Goal: Information Seeking & Learning: Learn about a topic

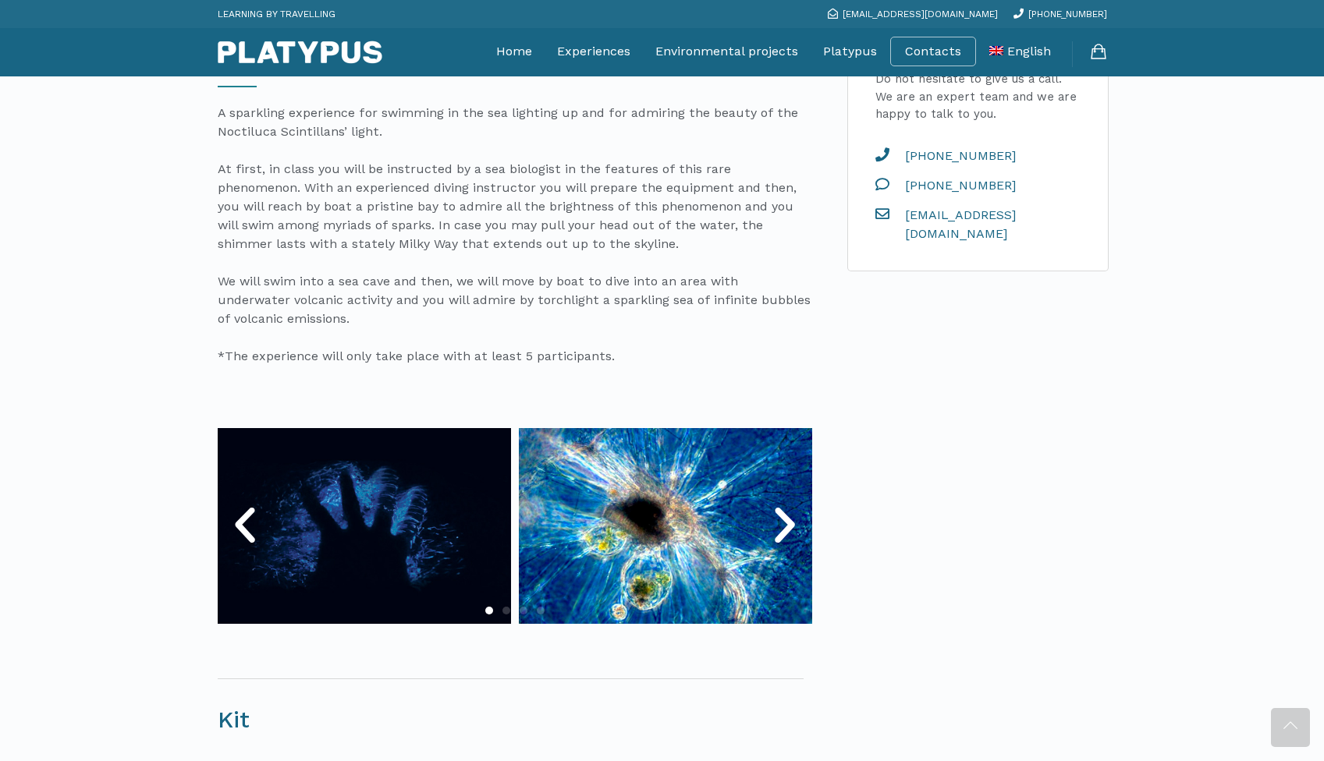
scroll to position [543, 0]
click at [781, 525] on icon "Next slide" at bounding box center [784, 524] width 47 height 47
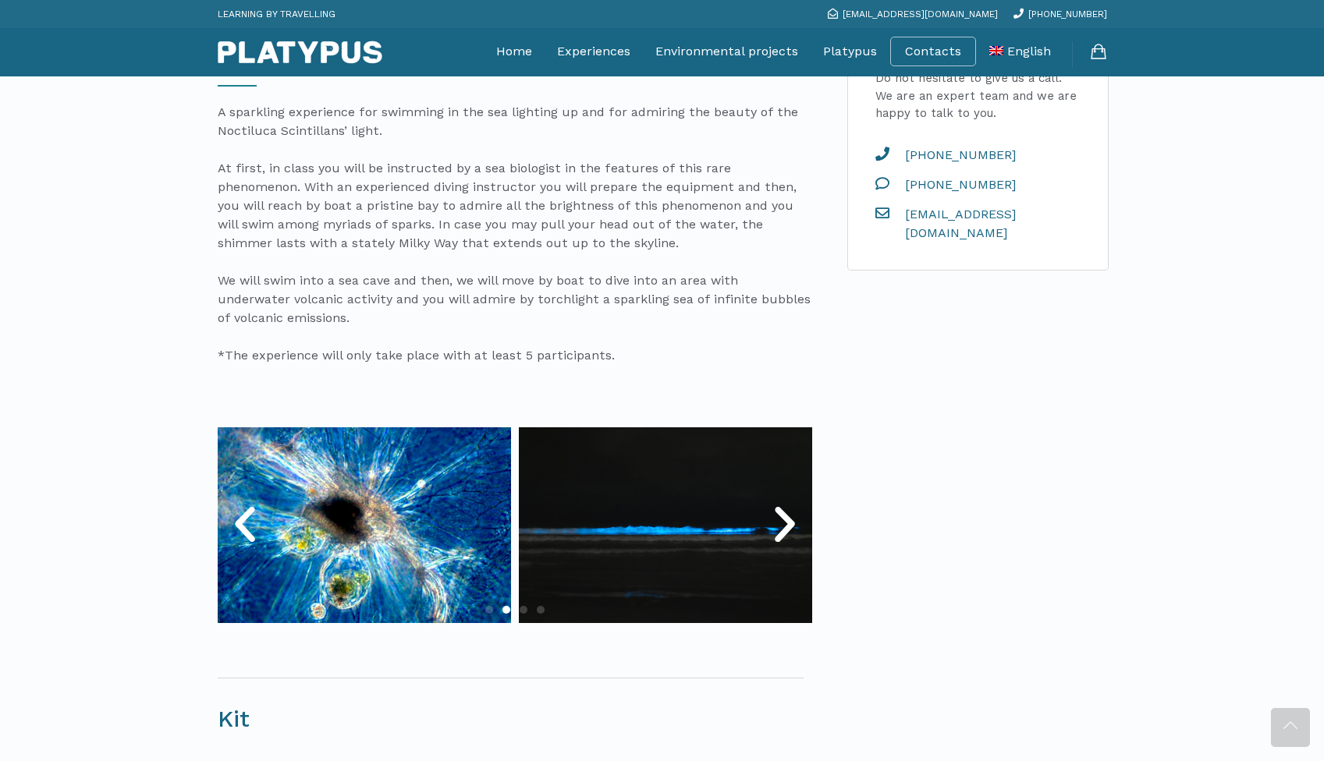
click at [781, 525] on icon "Next slide" at bounding box center [784, 524] width 47 height 47
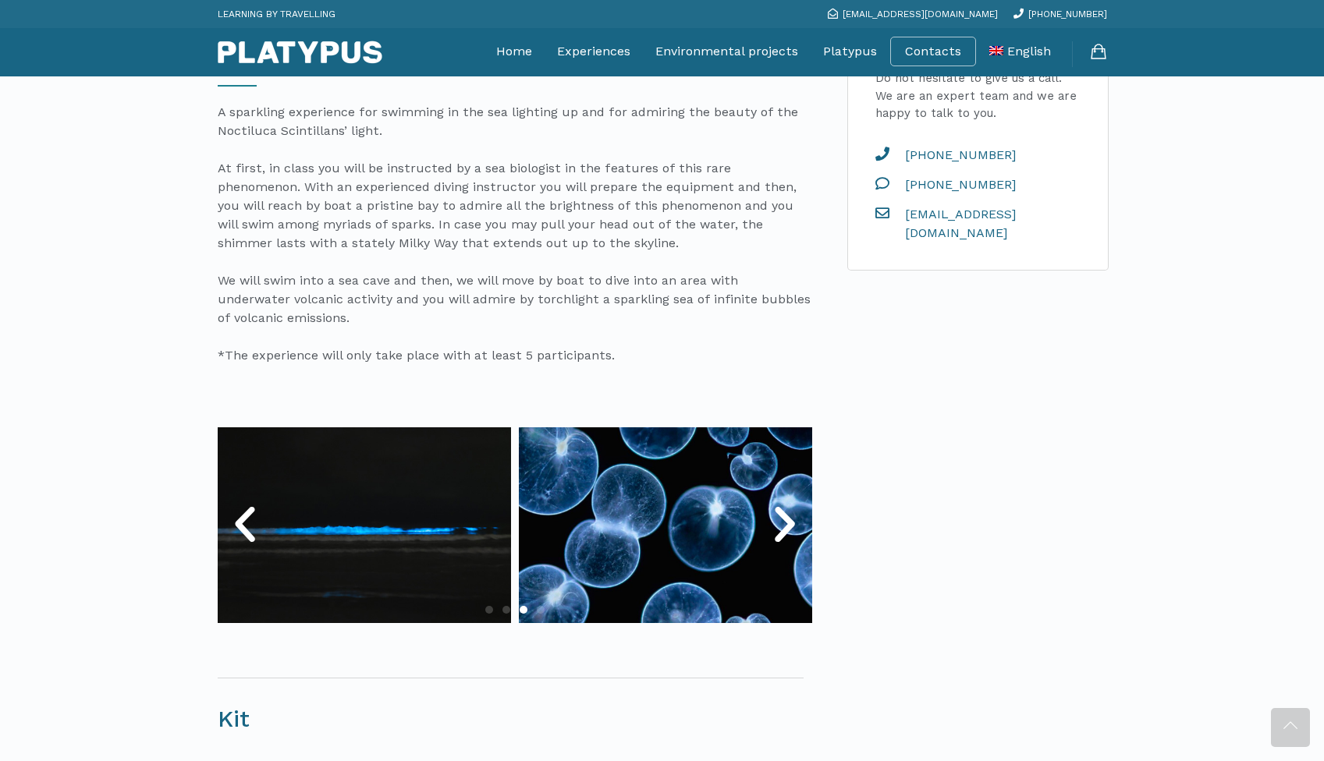
click at [781, 525] on icon "Next slide" at bounding box center [784, 524] width 47 height 47
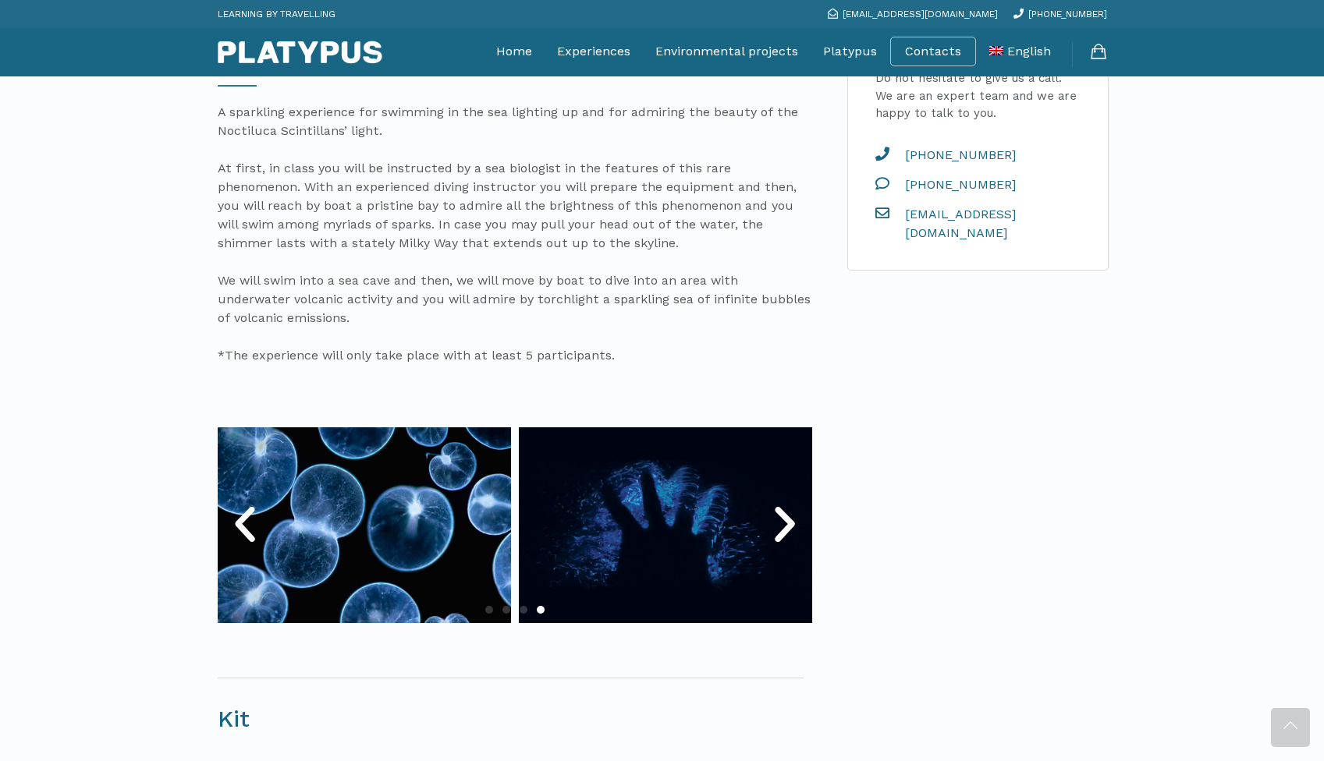
click at [781, 525] on icon "Next slide" at bounding box center [784, 524] width 47 height 47
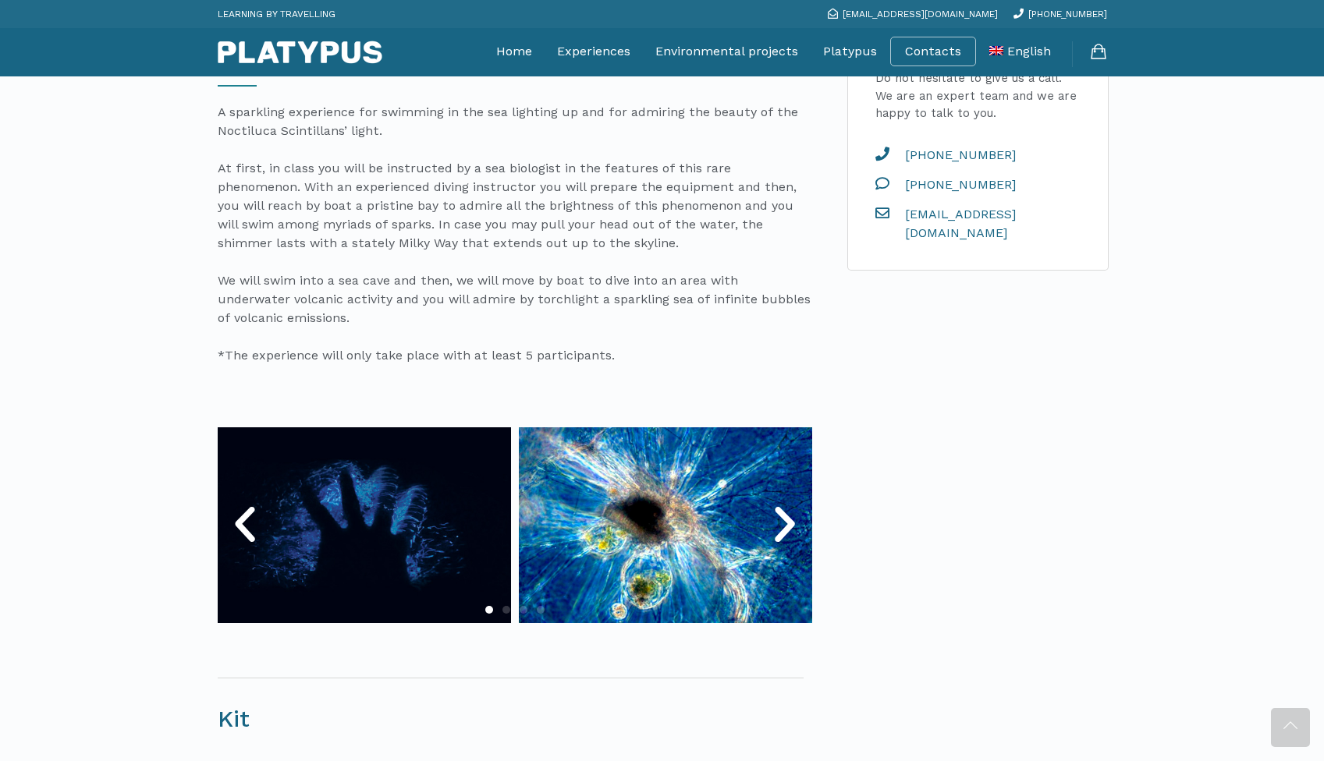
click at [781, 525] on icon "Next slide" at bounding box center [784, 524] width 47 height 47
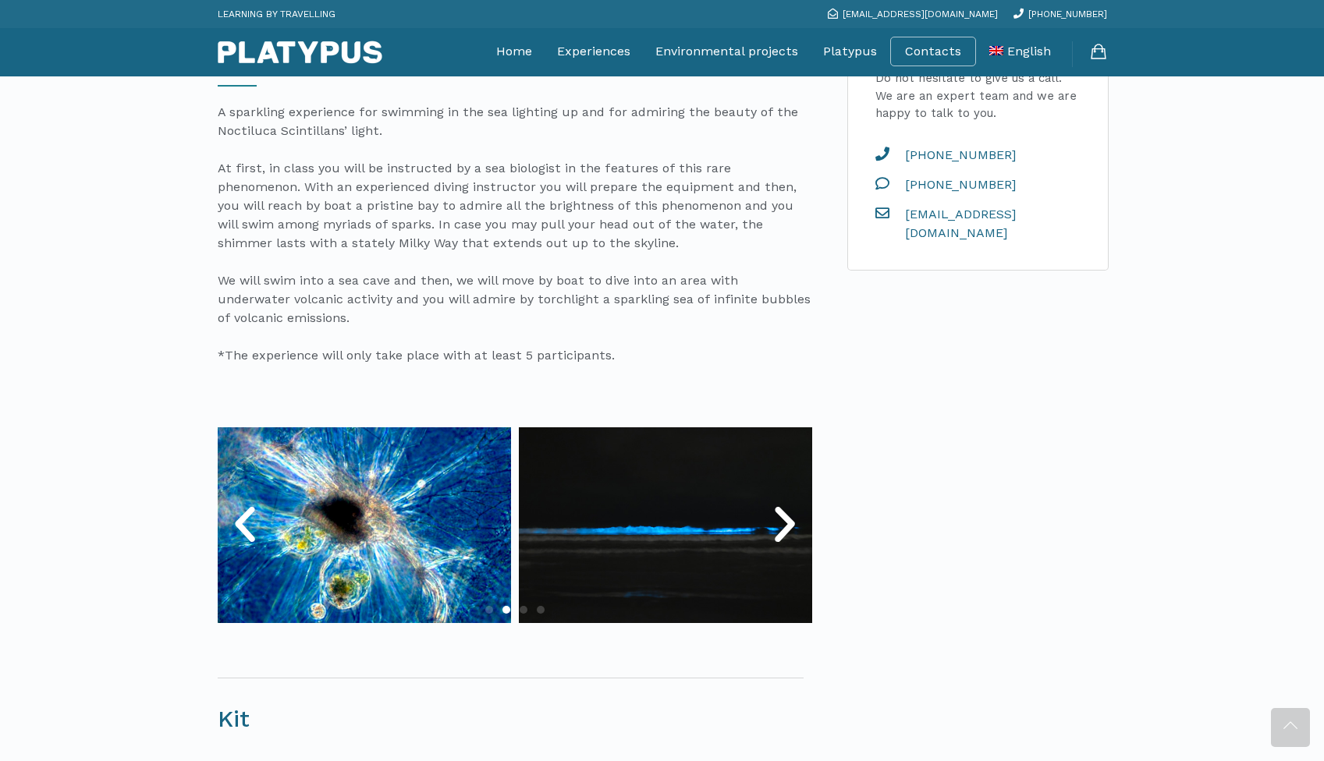
click at [781, 525] on icon "Next slide" at bounding box center [784, 524] width 47 height 47
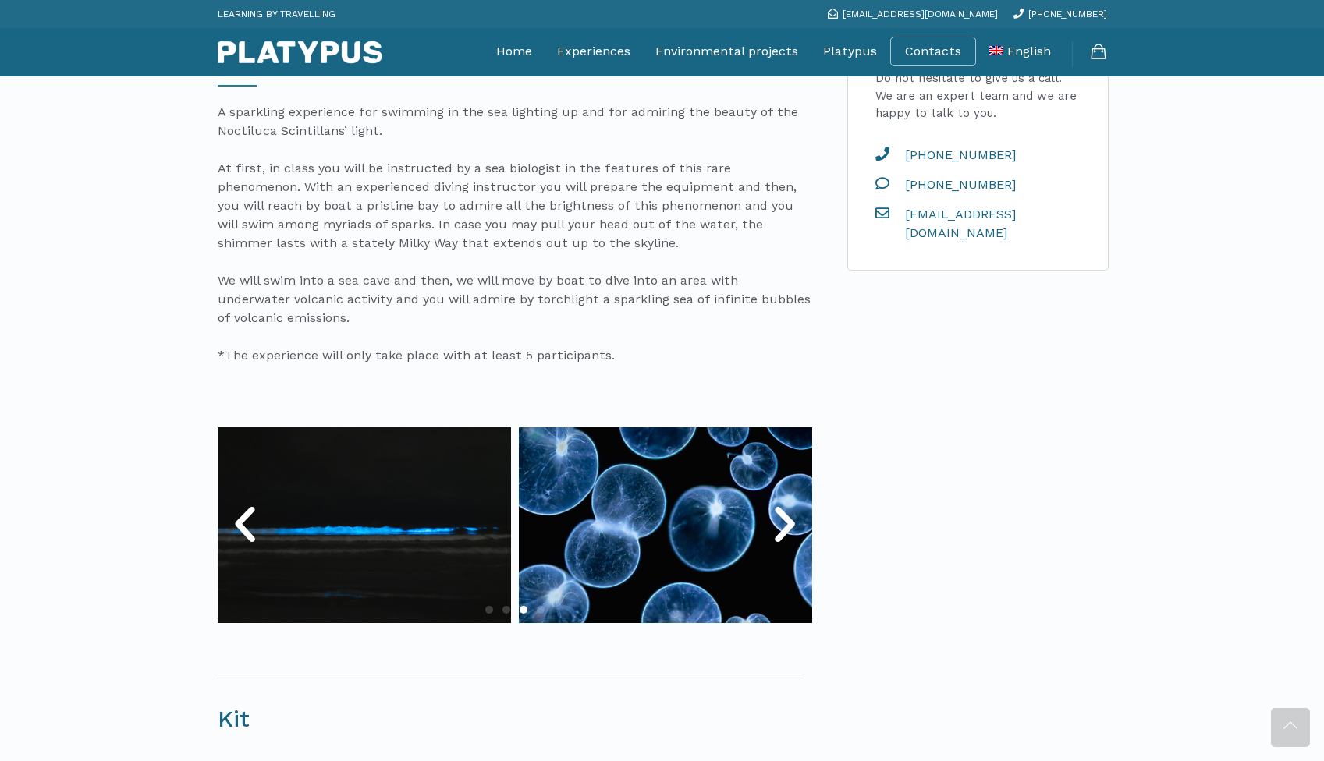
click at [781, 525] on icon "Next slide" at bounding box center [784, 524] width 47 height 47
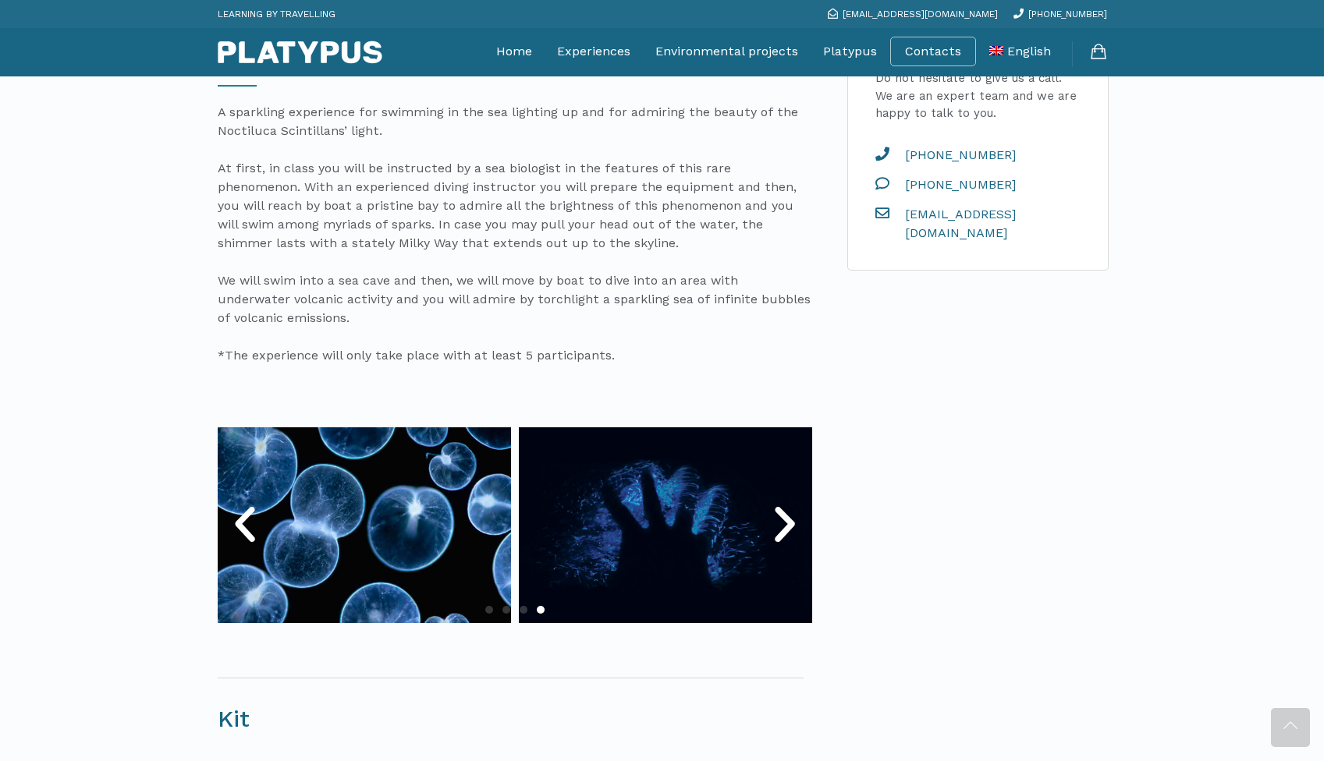
click at [781, 525] on icon "Next slide" at bounding box center [784, 524] width 47 height 47
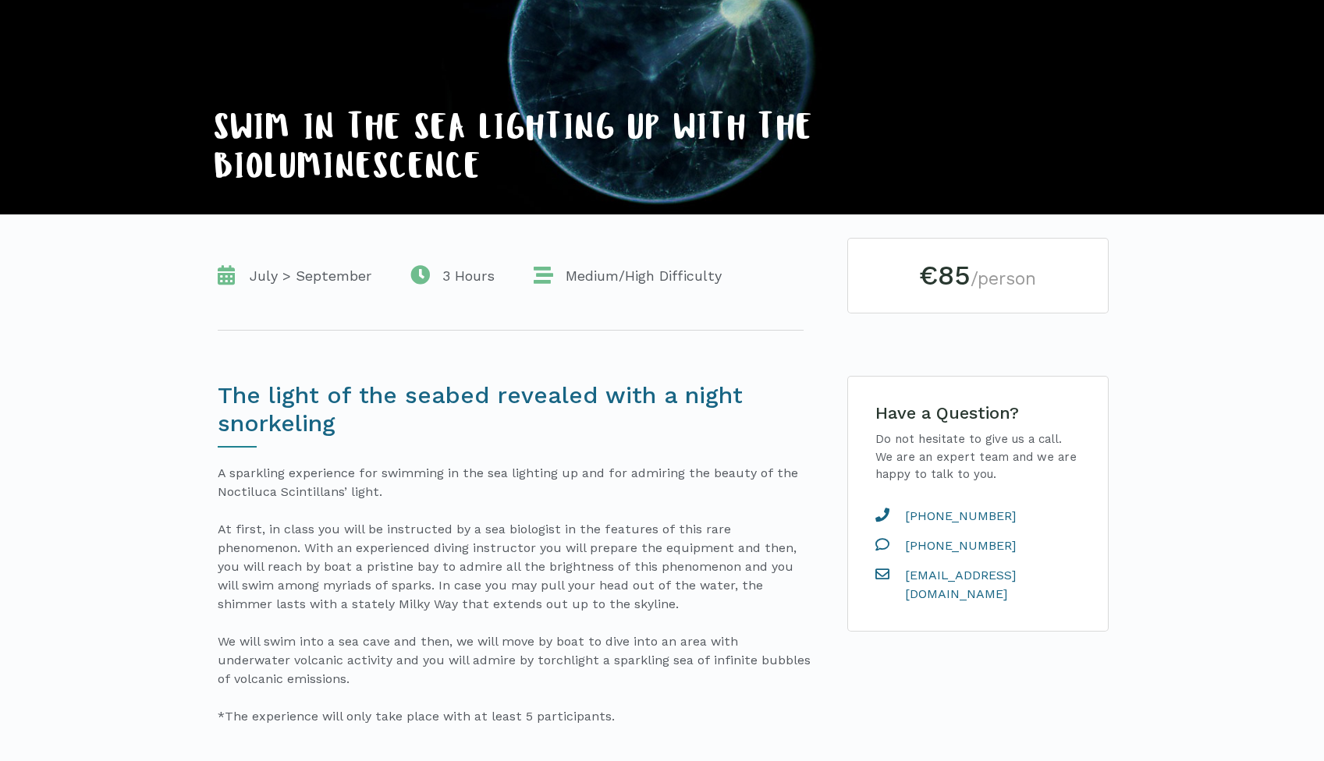
scroll to position [182, 0]
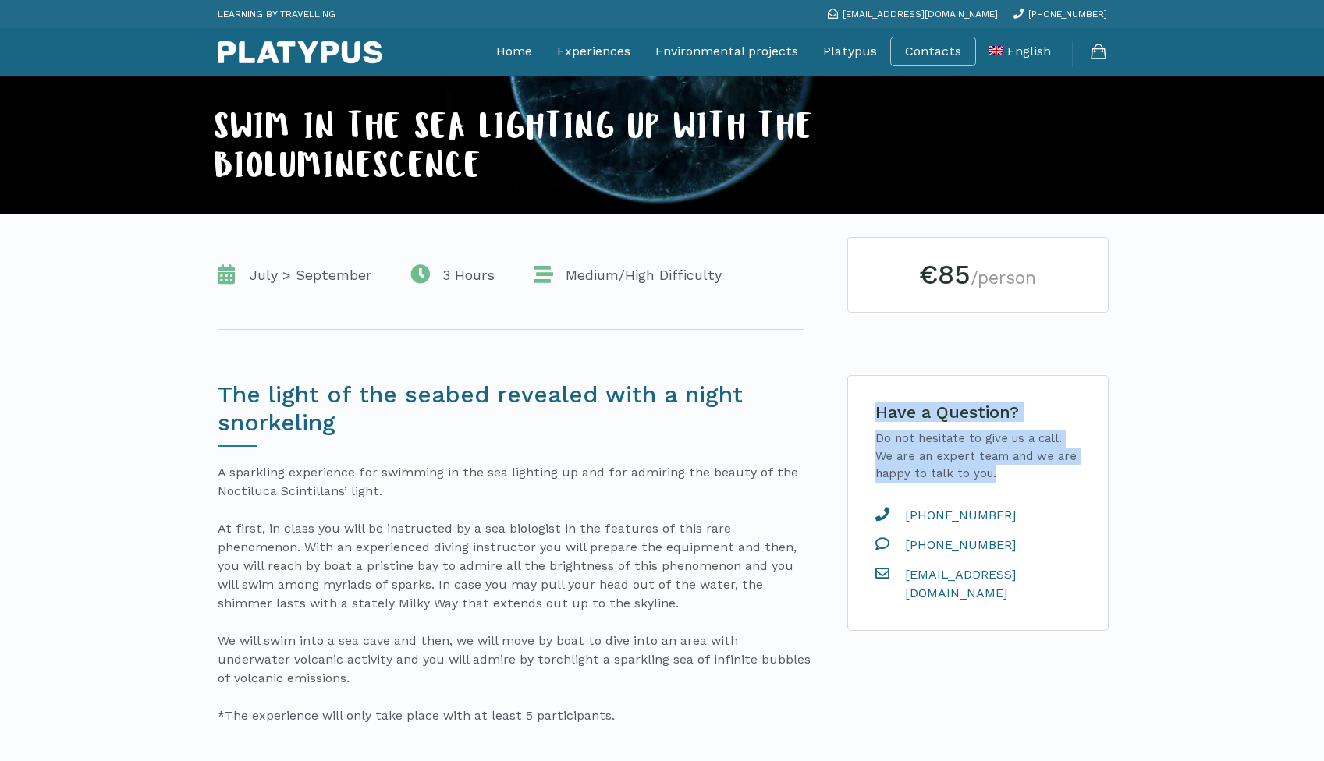
drag, startPoint x: 876, startPoint y: 413, endPoint x: 1022, endPoint y: 481, distance: 160.9
click at [1022, 481] on div "Have a Question? Do not hesitate to give us a call. We are an expert team and w…" at bounding box center [977, 443] width 213 height 80
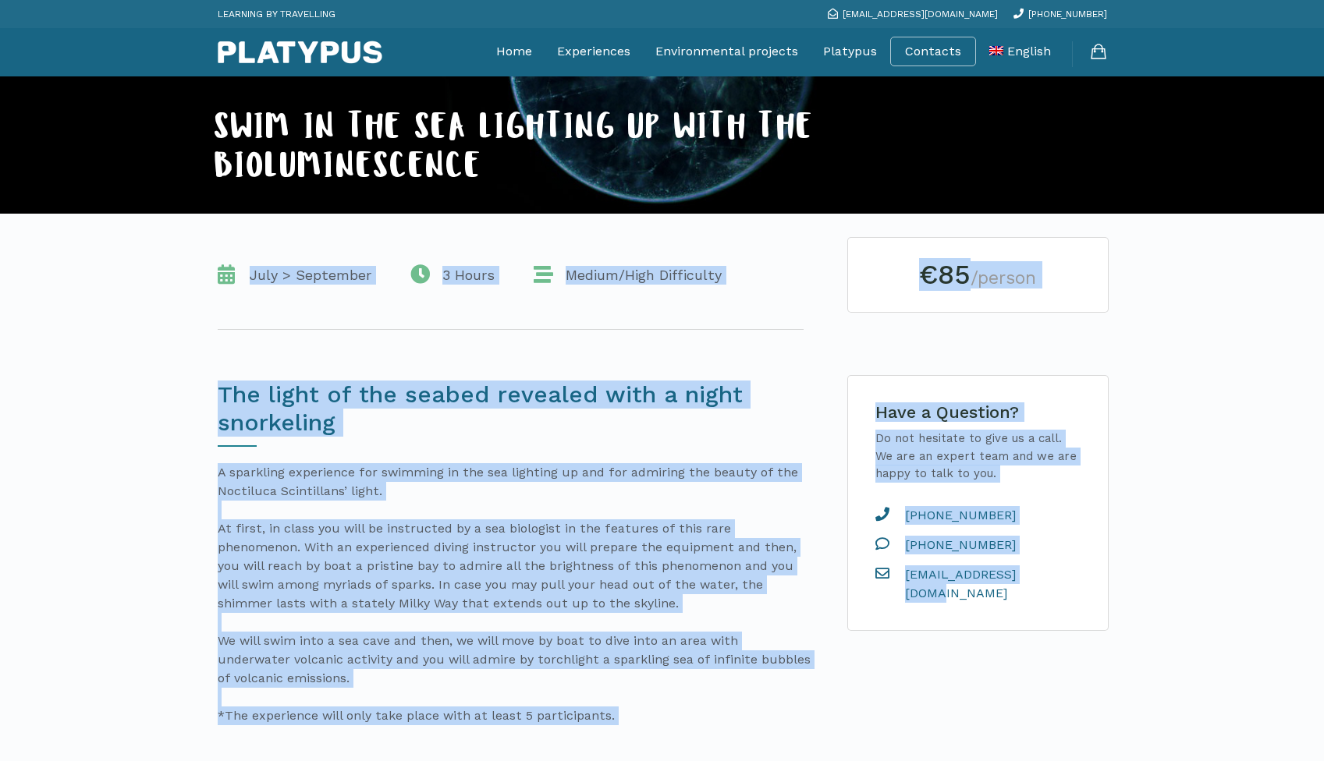
drag, startPoint x: 249, startPoint y: 278, endPoint x: 1093, endPoint y: 618, distance: 910.5
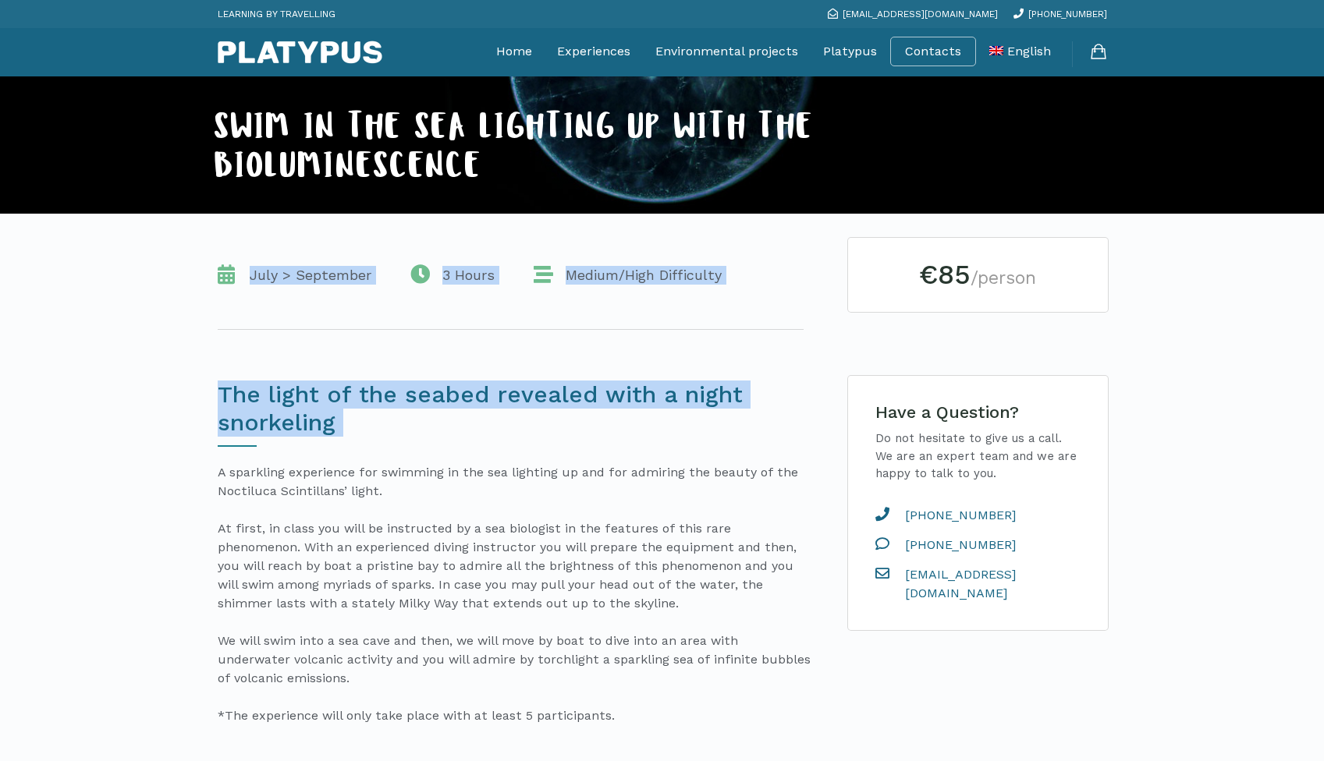
drag, startPoint x: 251, startPoint y: 276, endPoint x: 825, endPoint y: 459, distance: 602.3
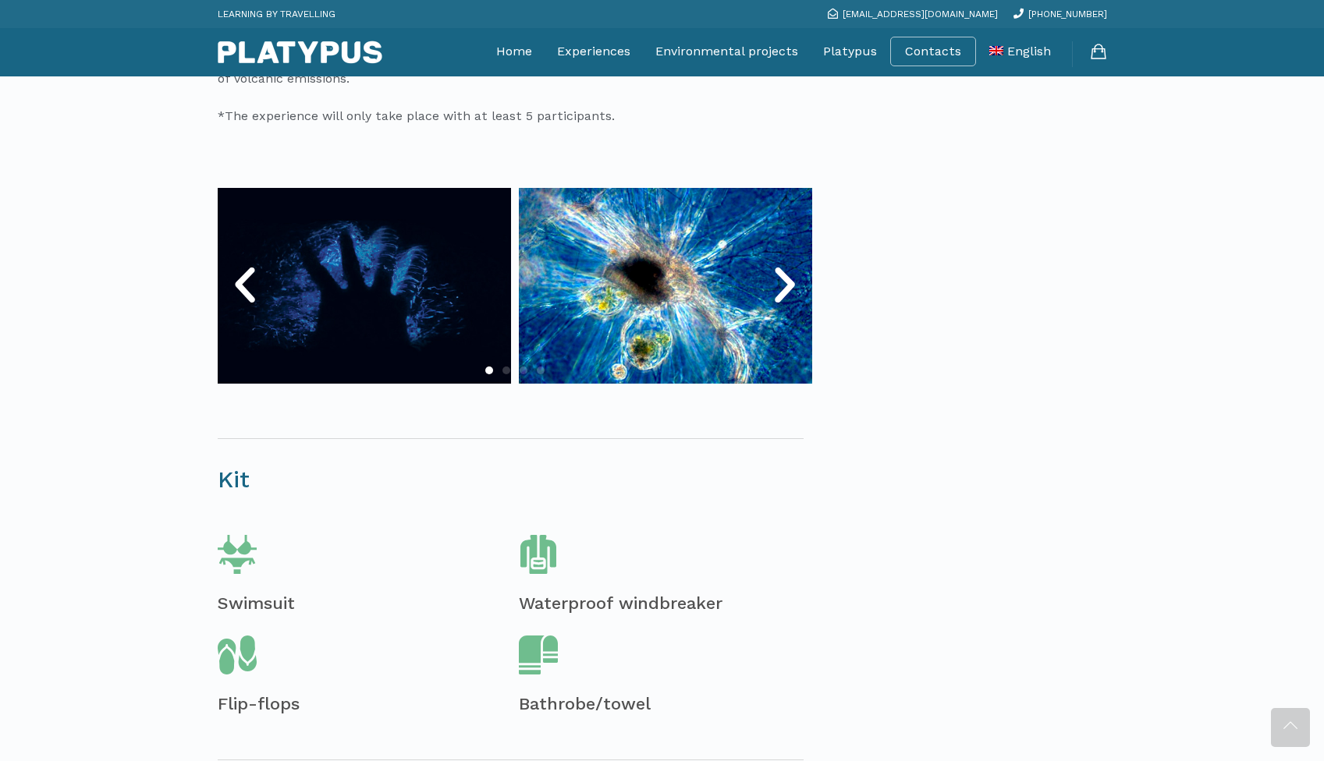
scroll to position [702, 0]
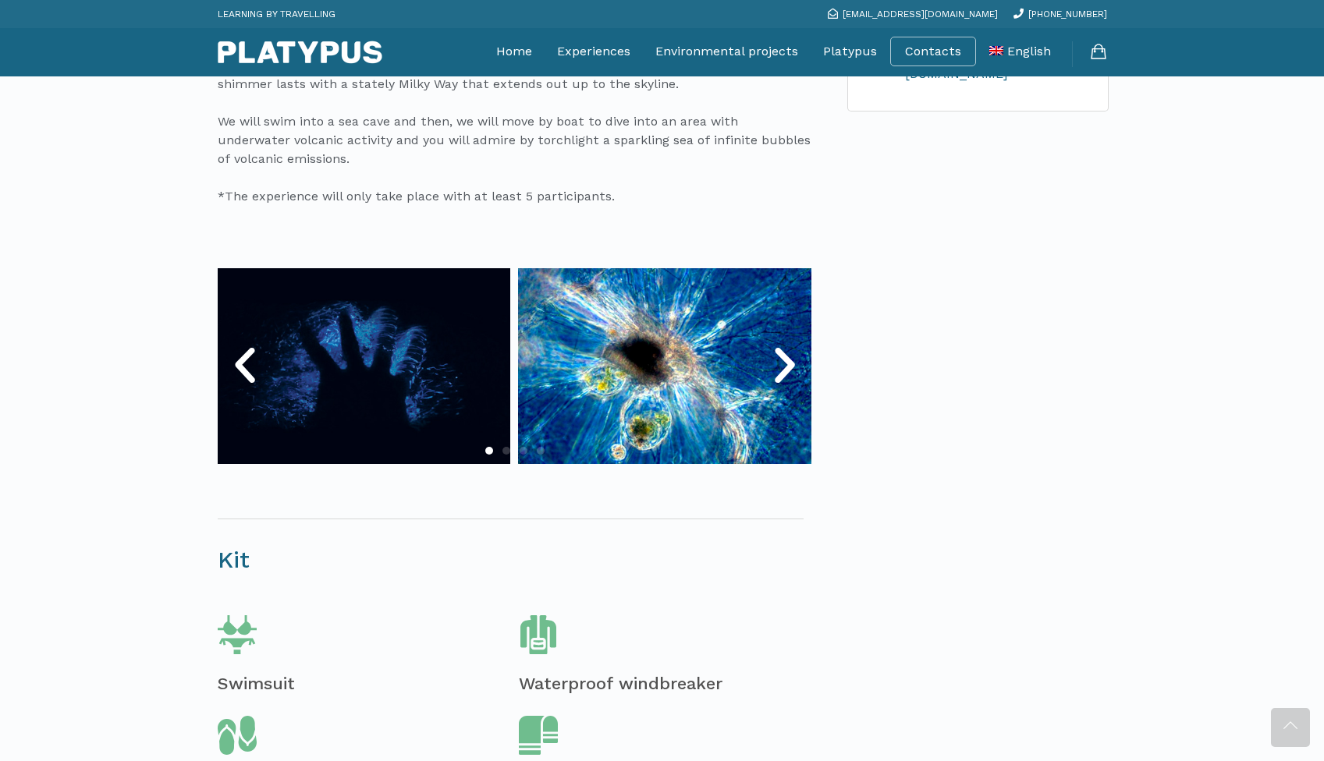
click at [790, 369] on icon "Next slide" at bounding box center [784, 365] width 47 height 47
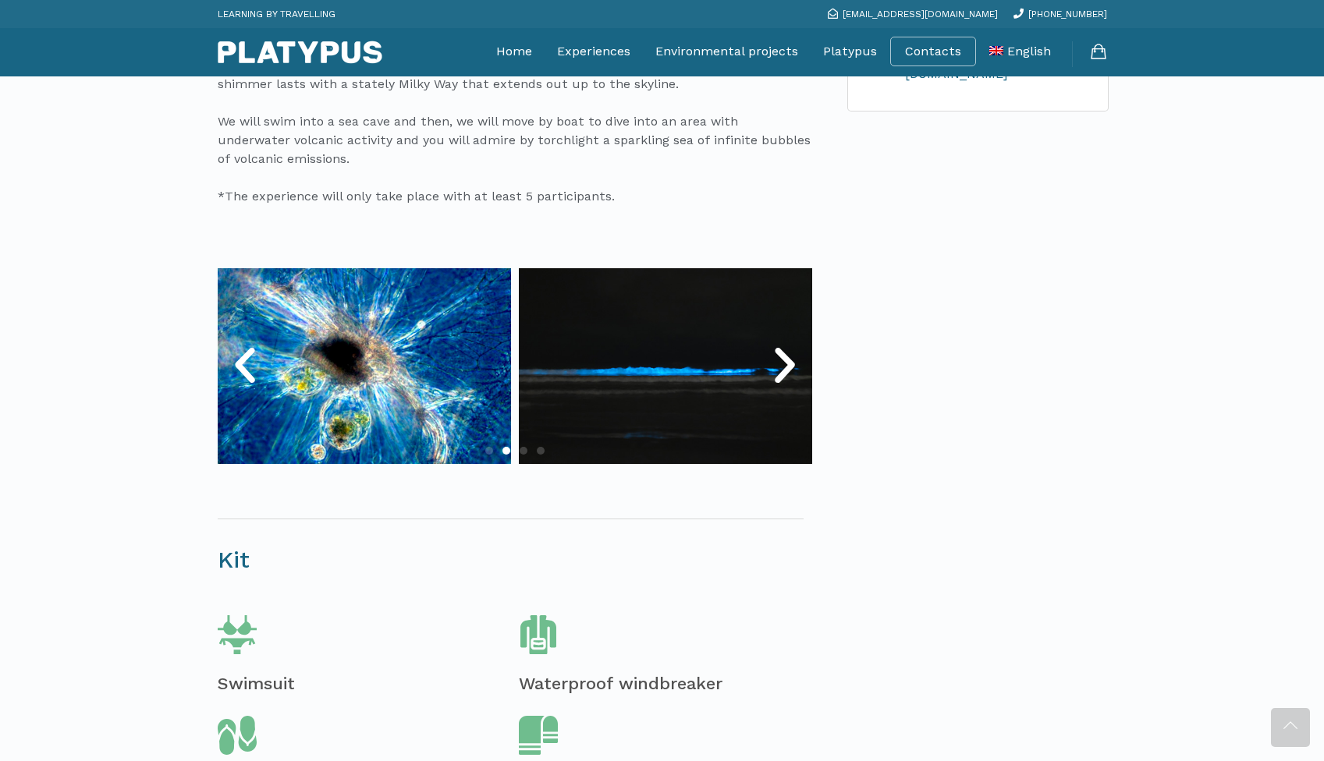
click at [790, 369] on icon "Next slide" at bounding box center [784, 365] width 47 height 47
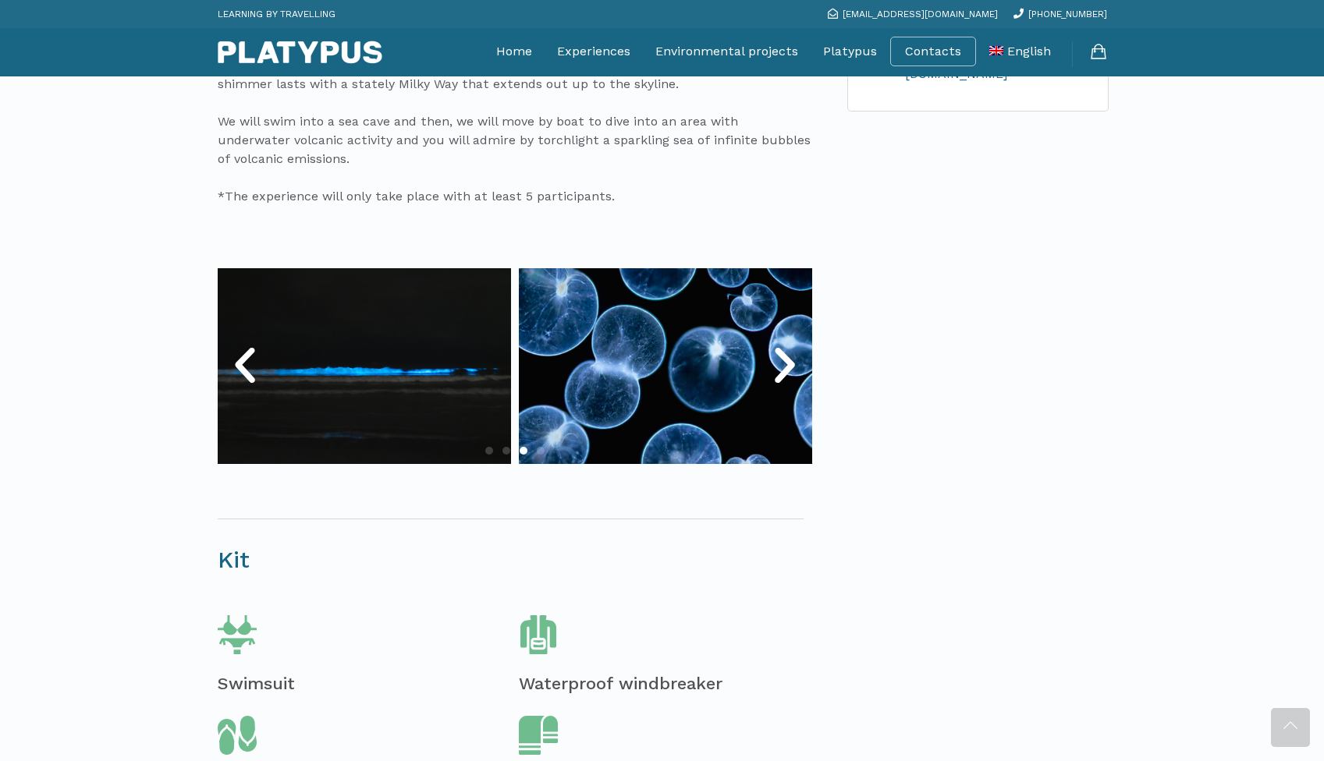
click at [790, 369] on icon "Next slide" at bounding box center [784, 365] width 47 height 47
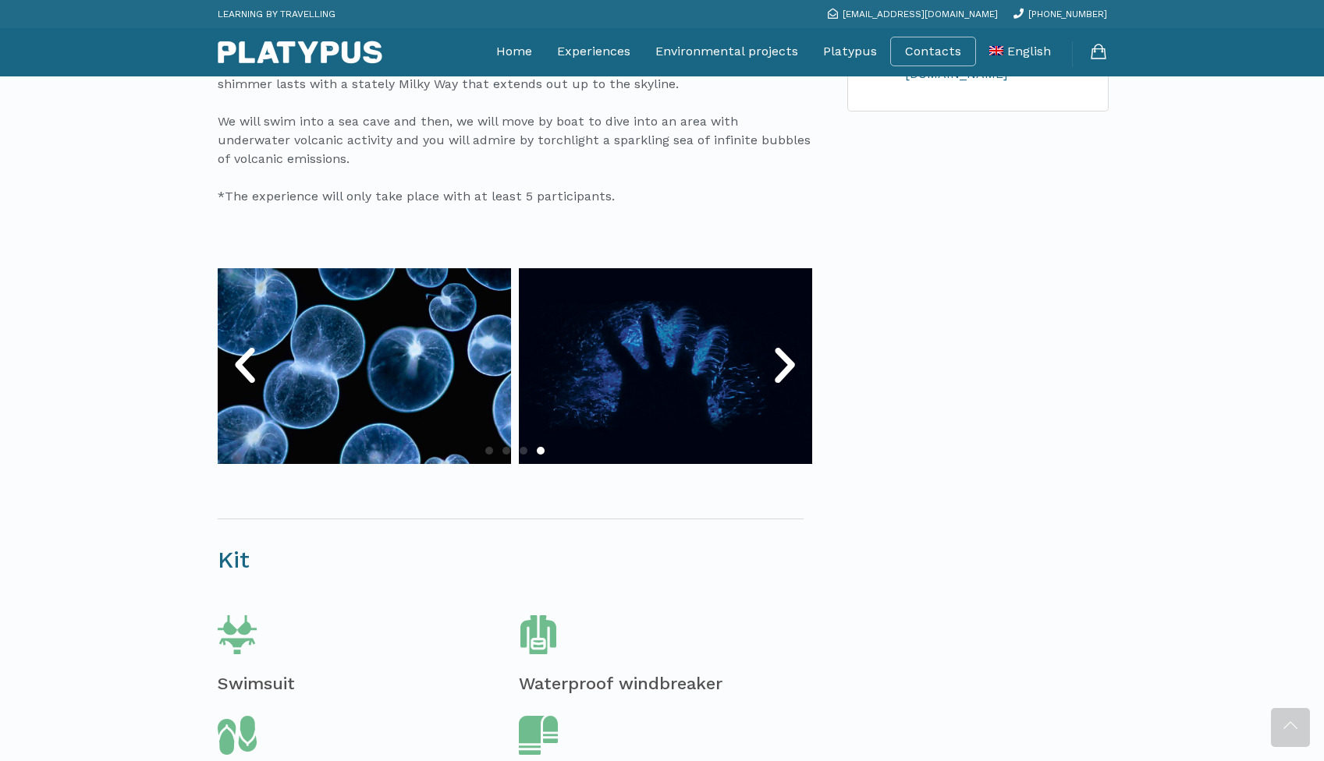
click at [790, 369] on icon "Next slide" at bounding box center [784, 365] width 47 height 47
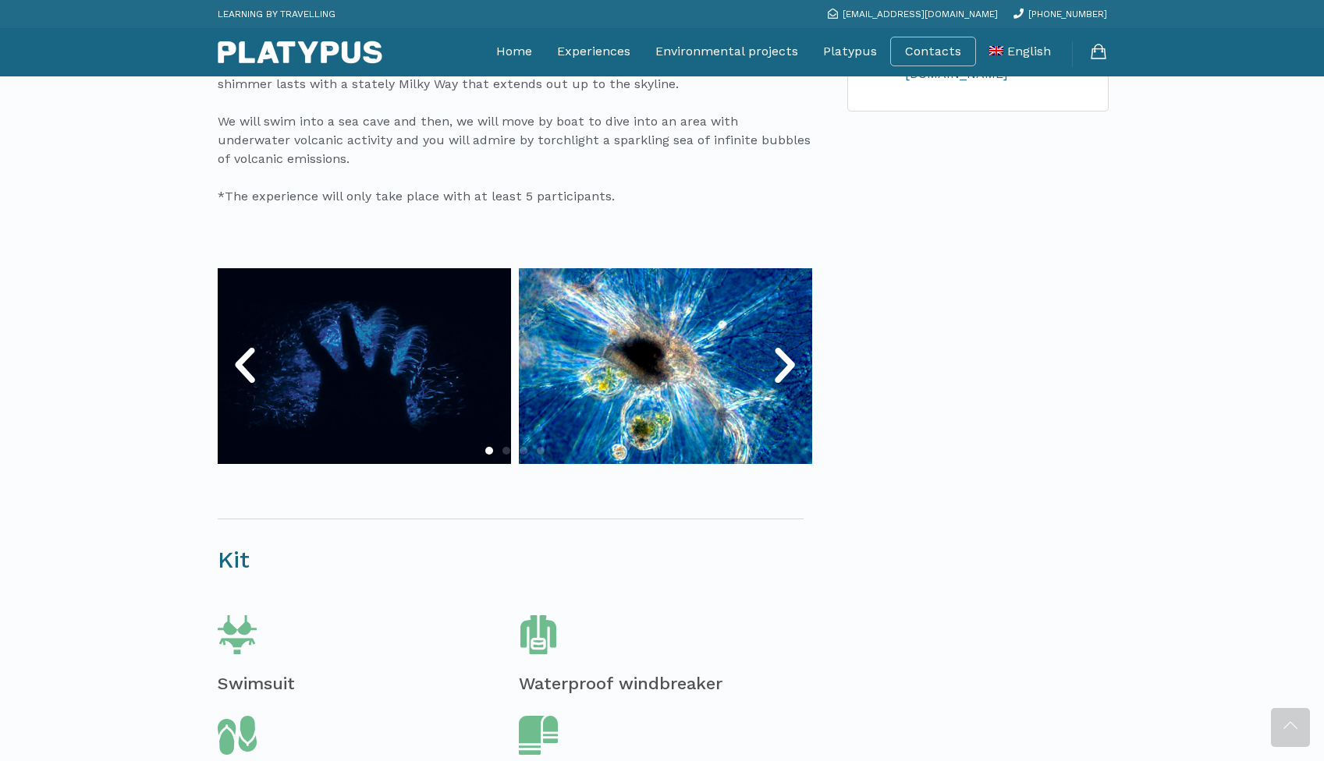
click at [790, 369] on icon "Next slide" at bounding box center [784, 365] width 47 height 47
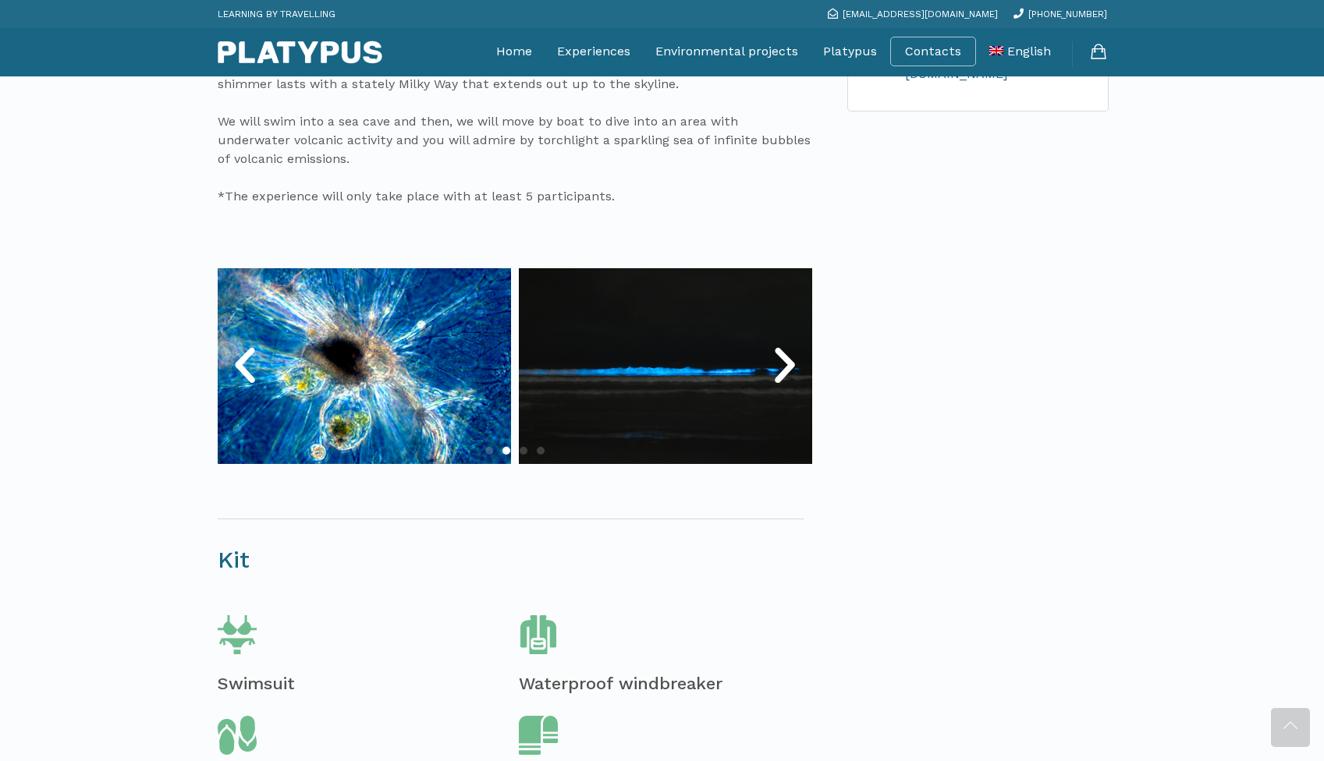
click at [790, 369] on icon "Next slide" at bounding box center [784, 365] width 47 height 47
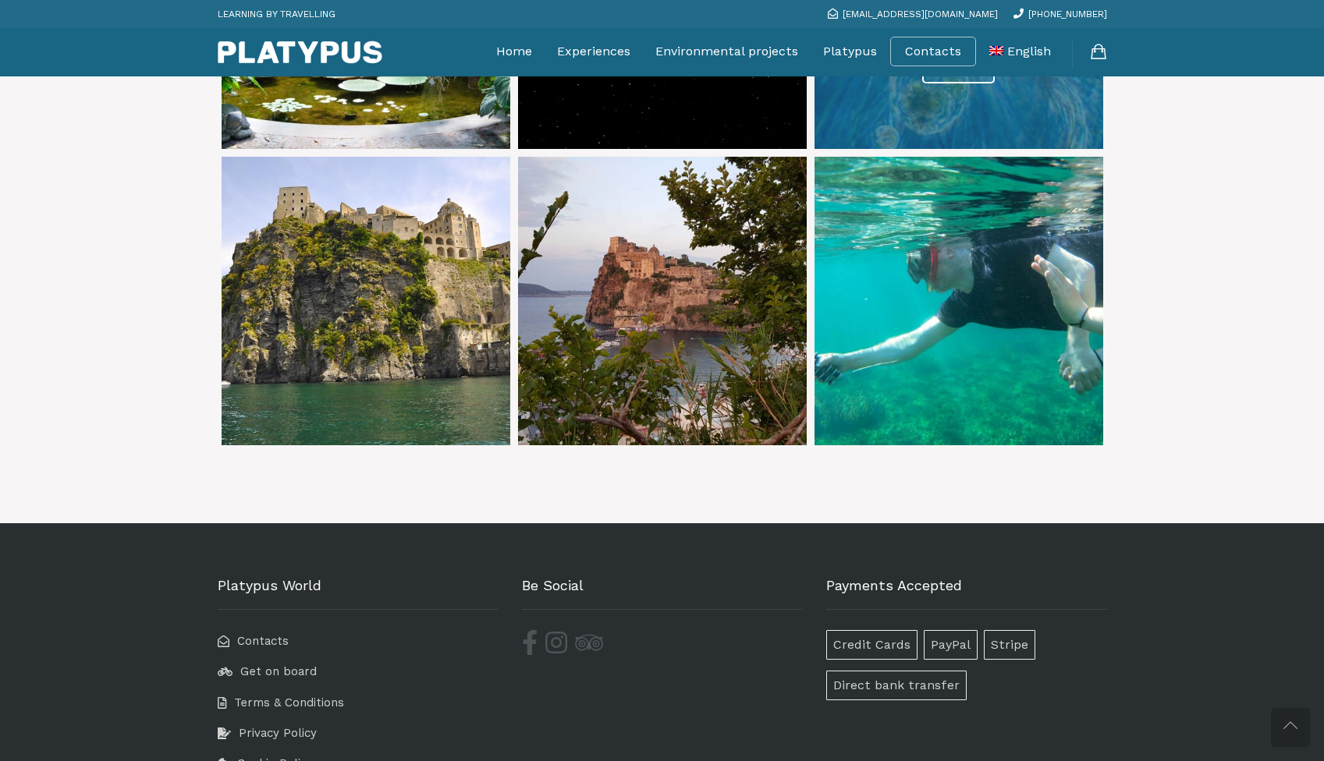
scroll to position [3243, 0]
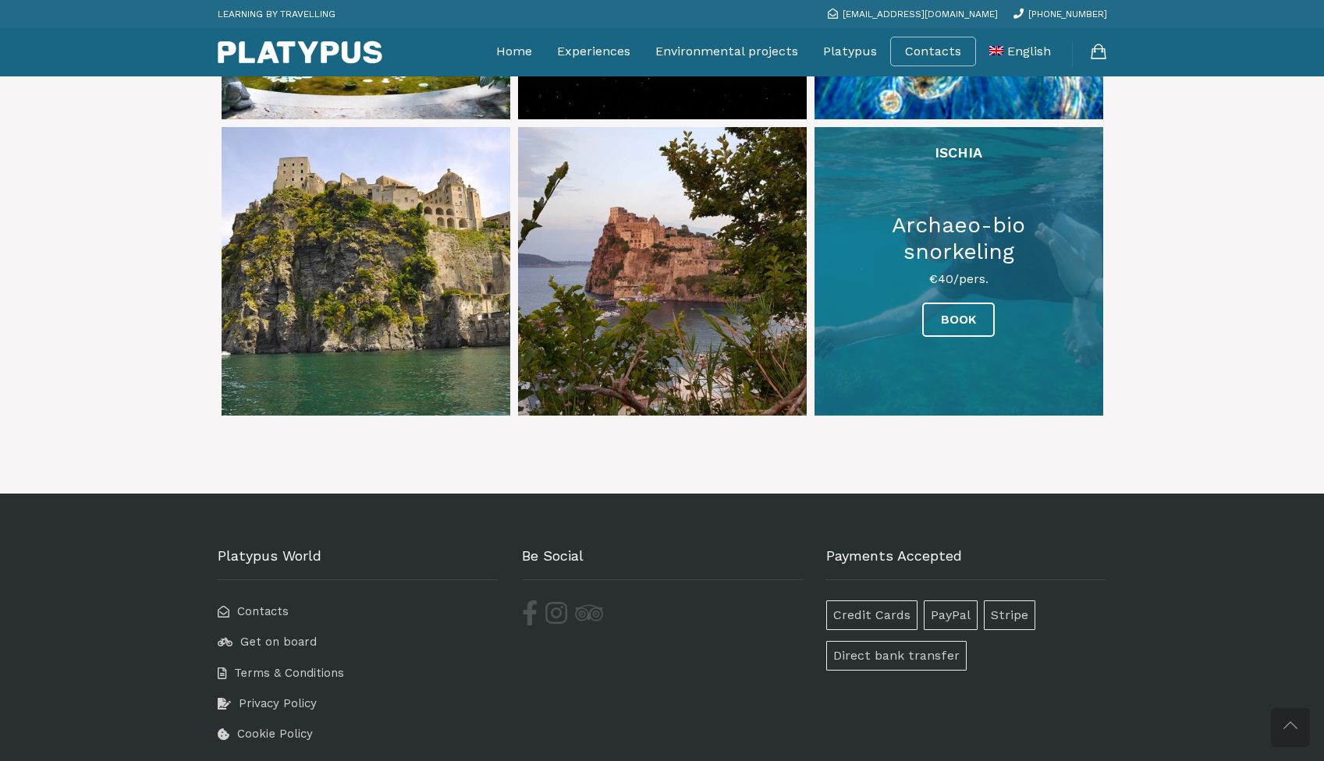
click at [955, 317] on link at bounding box center [958, 271] width 289 height 289
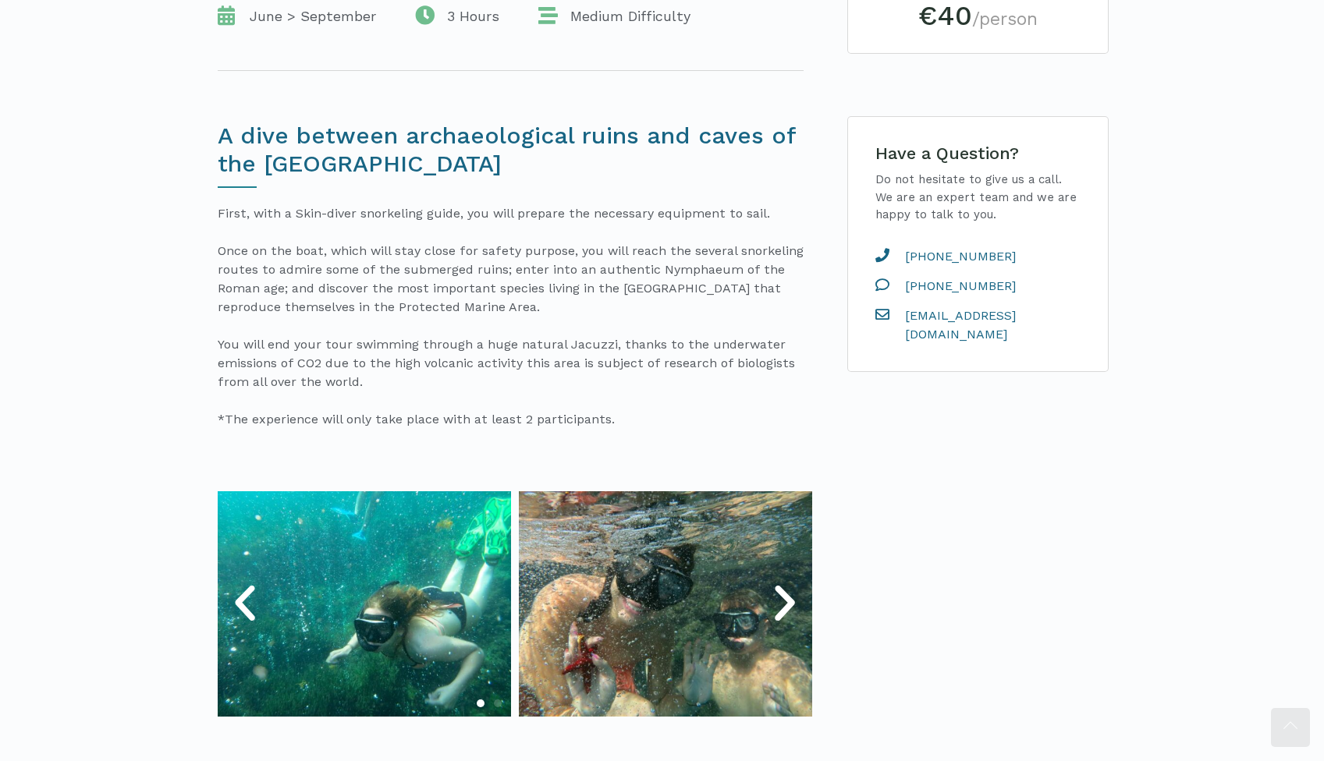
scroll to position [657, 0]
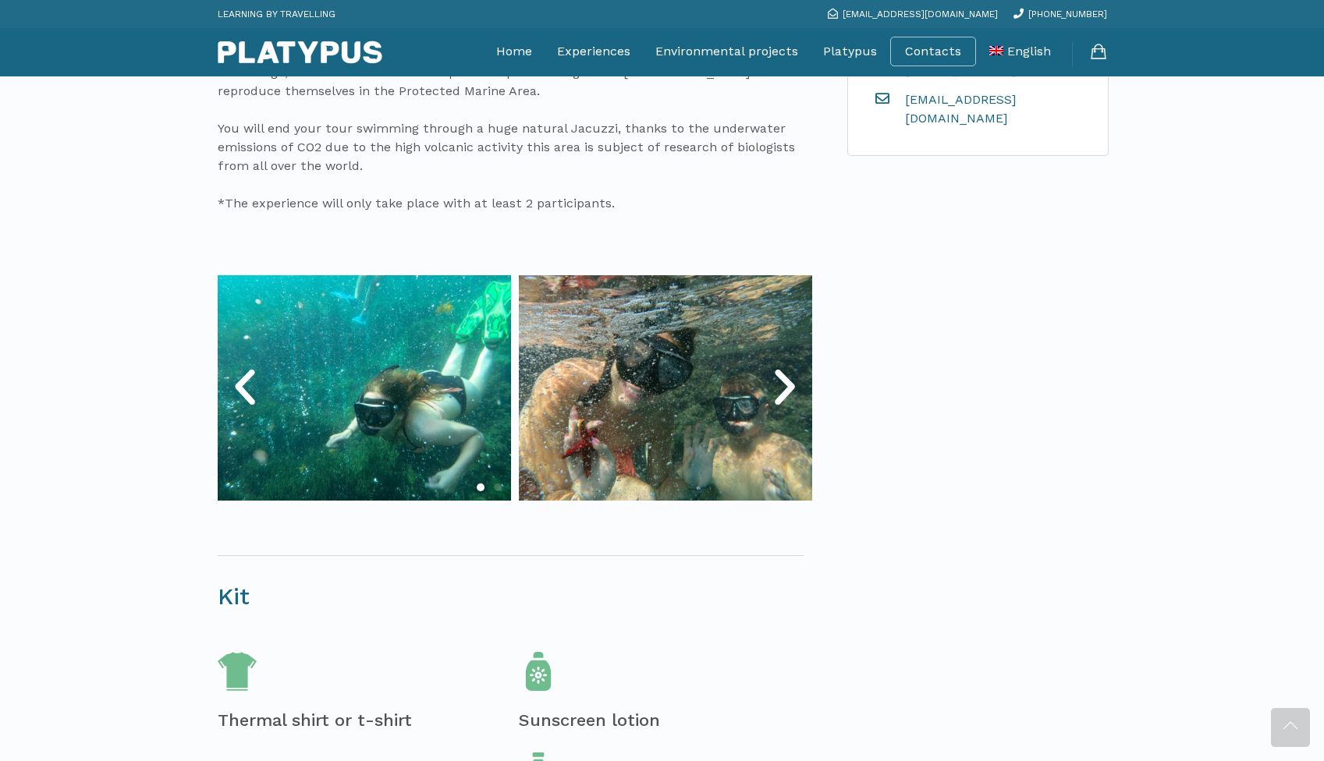
click at [783, 392] on icon "Next slide" at bounding box center [784, 387] width 47 height 47
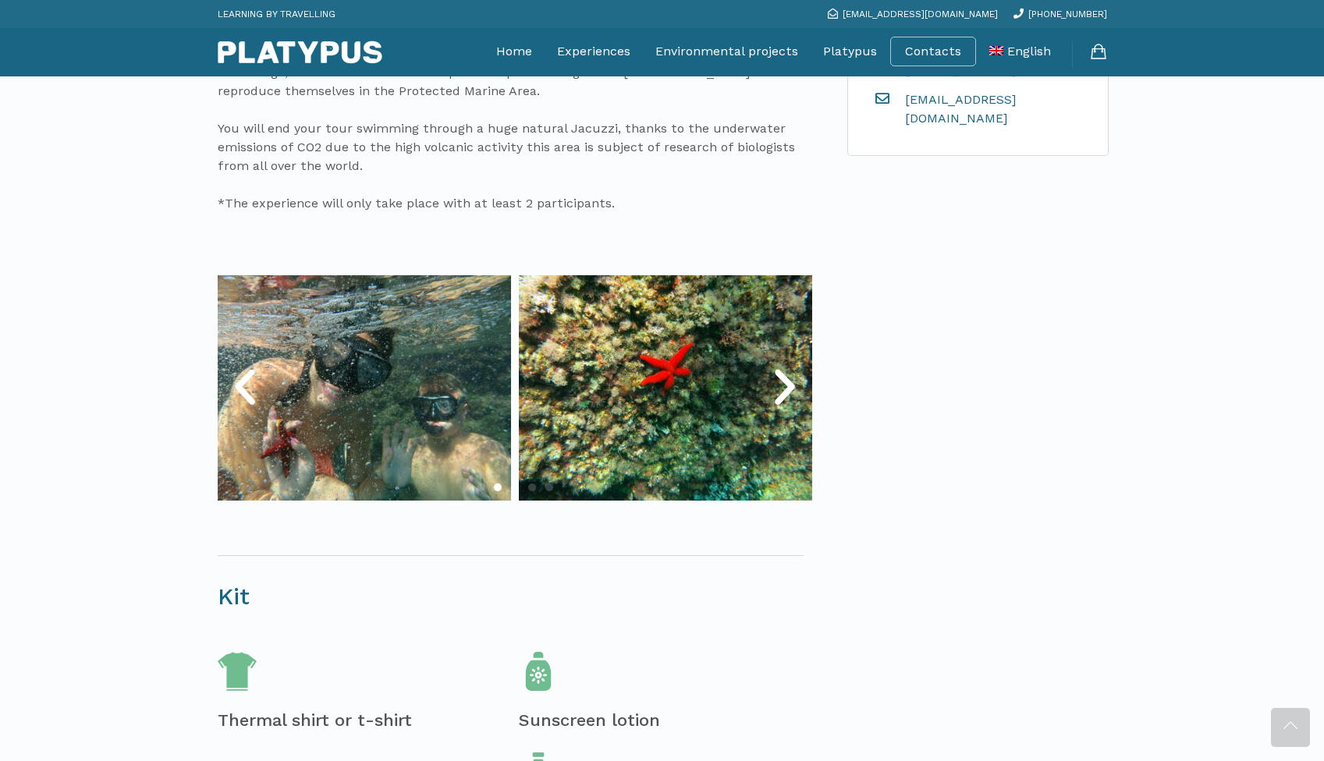
click at [783, 392] on icon "Next slide" at bounding box center [784, 387] width 47 height 47
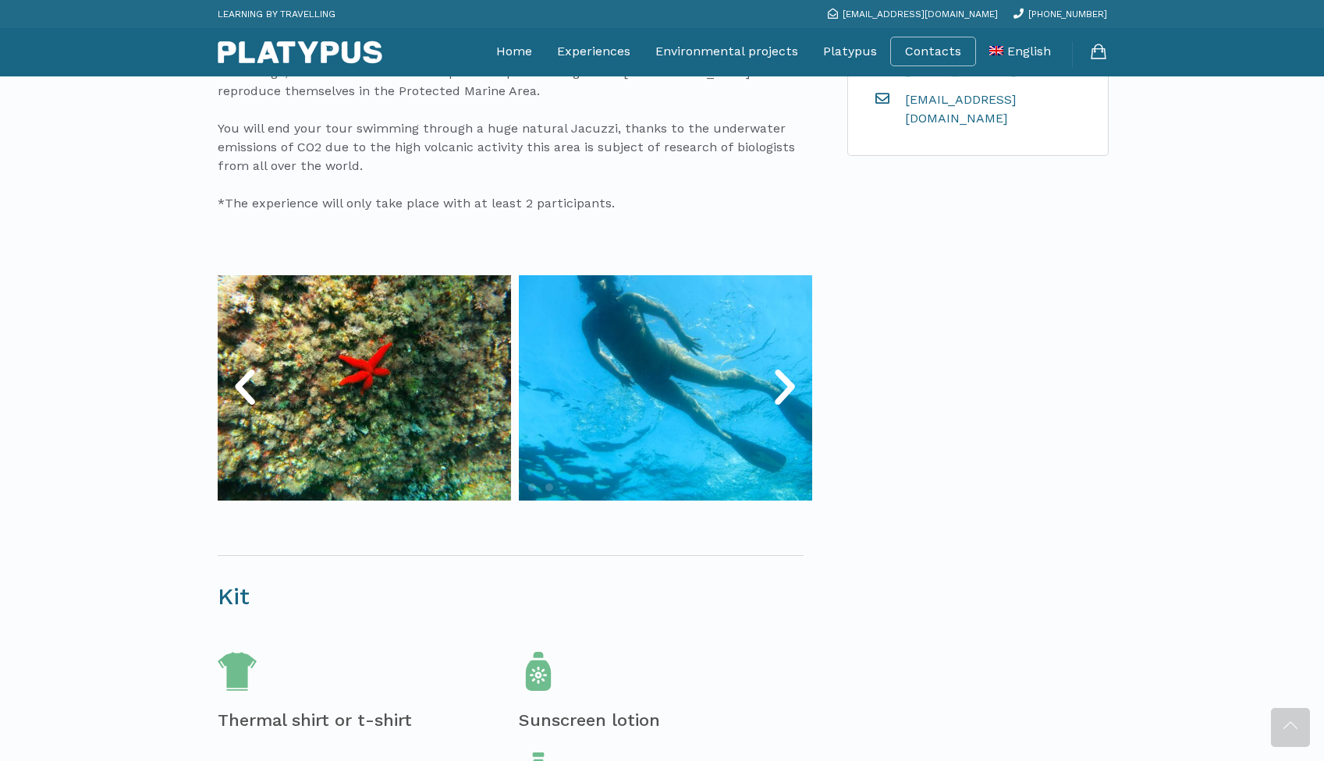
click at [783, 392] on icon "Next slide" at bounding box center [784, 387] width 47 height 47
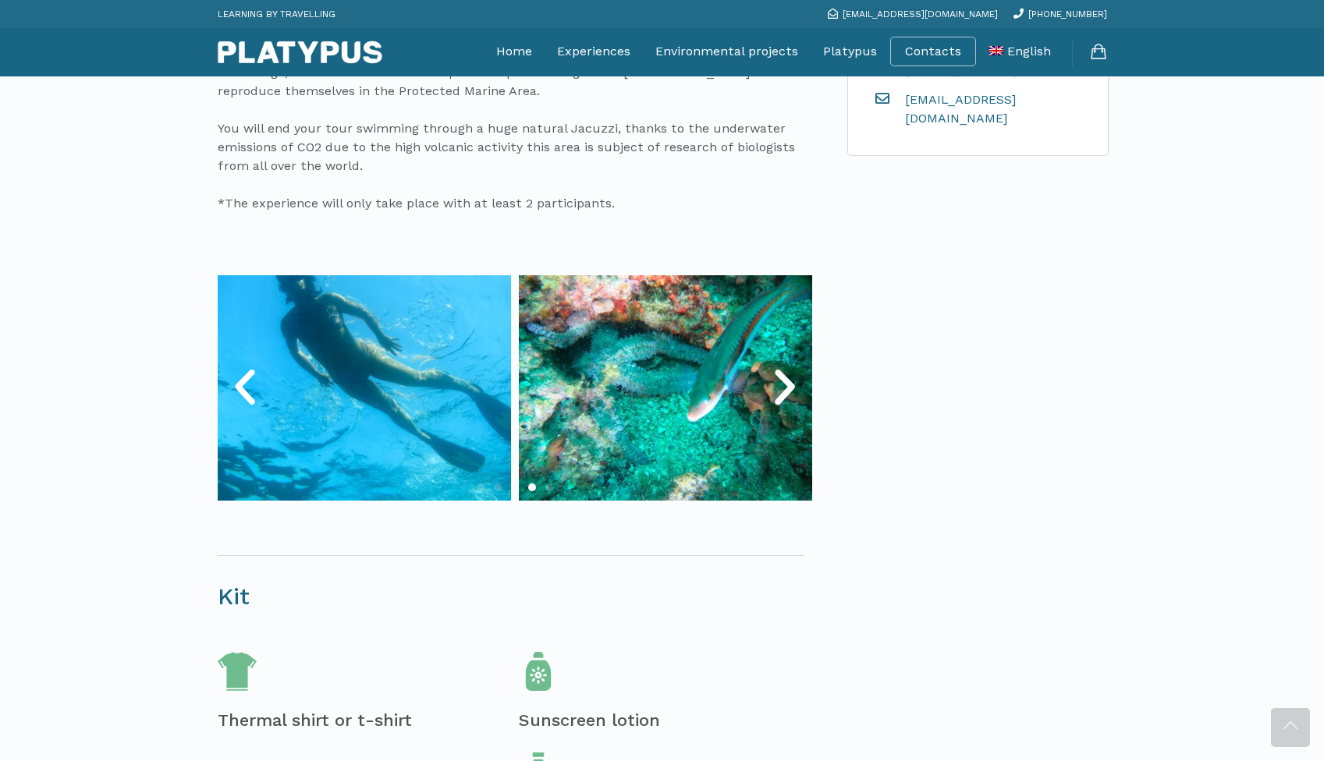
click at [783, 392] on icon "Next slide" at bounding box center [784, 387] width 47 height 47
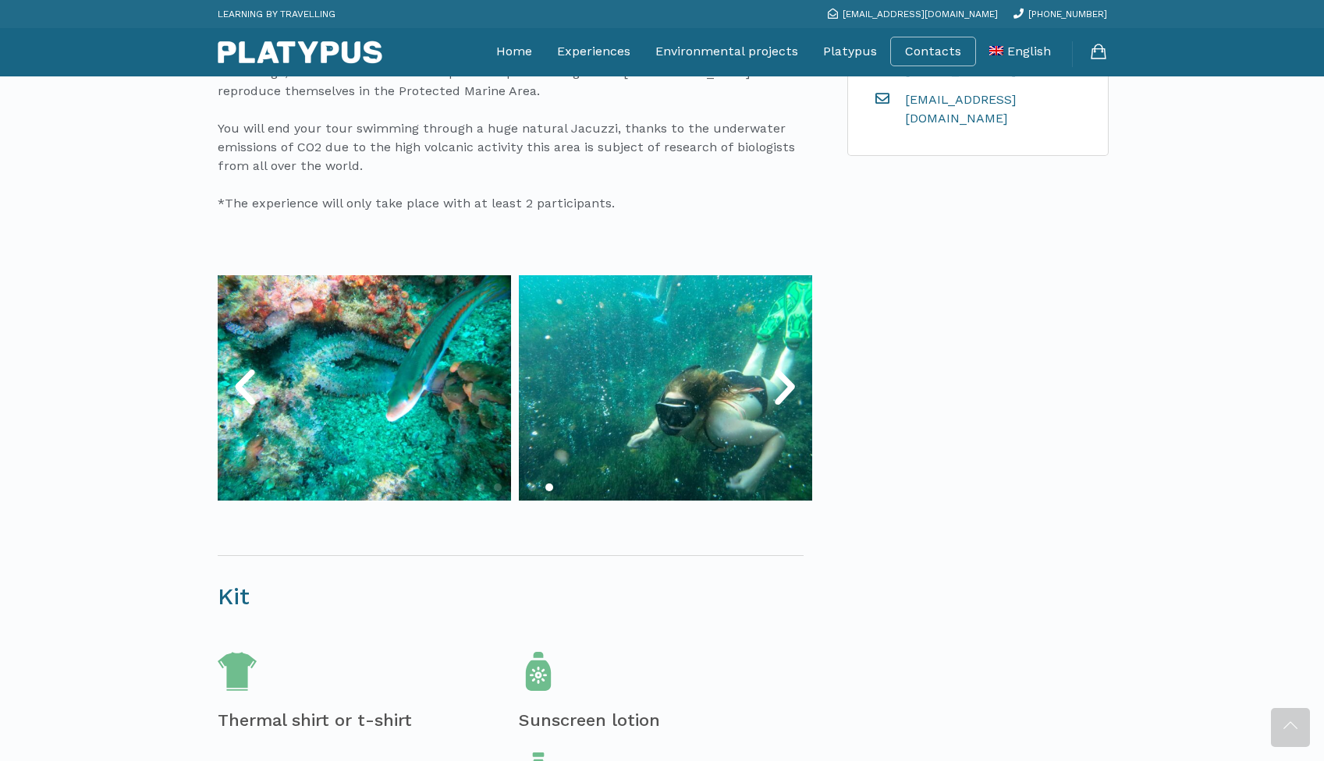
click at [783, 392] on icon "Next slide" at bounding box center [784, 387] width 47 height 47
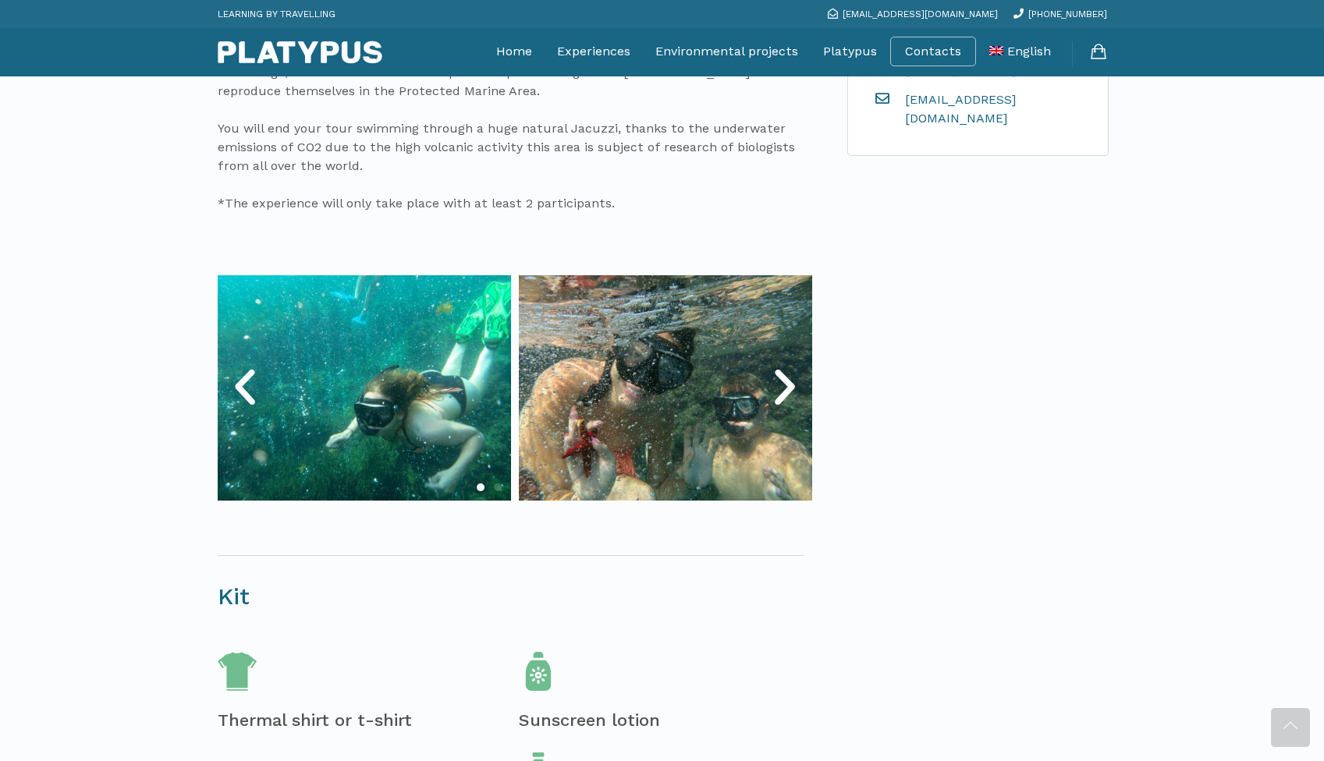
click at [783, 392] on icon "Next slide" at bounding box center [784, 387] width 47 height 47
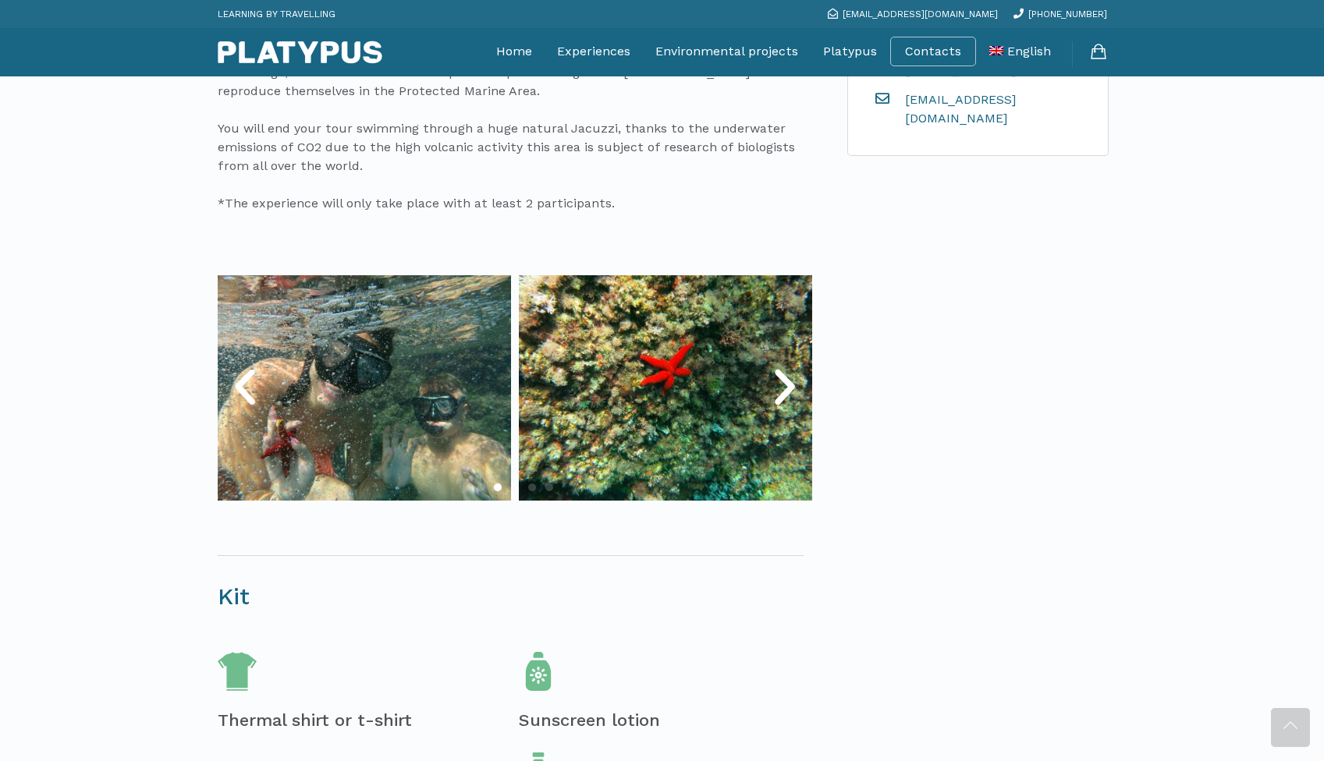
click at [783, 392] on icon "Next slide" at bounding box center [784, 387] width 47 height 47
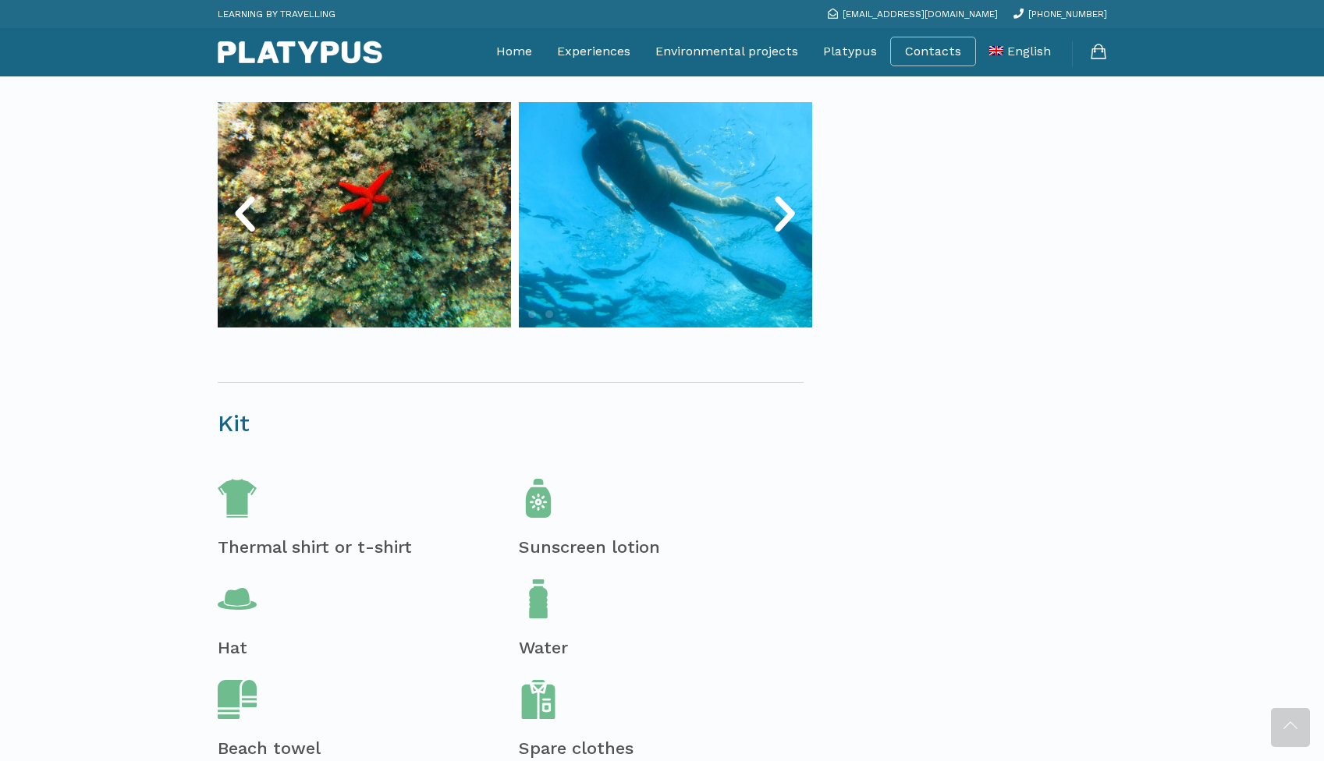
scroll to position [0, 0]
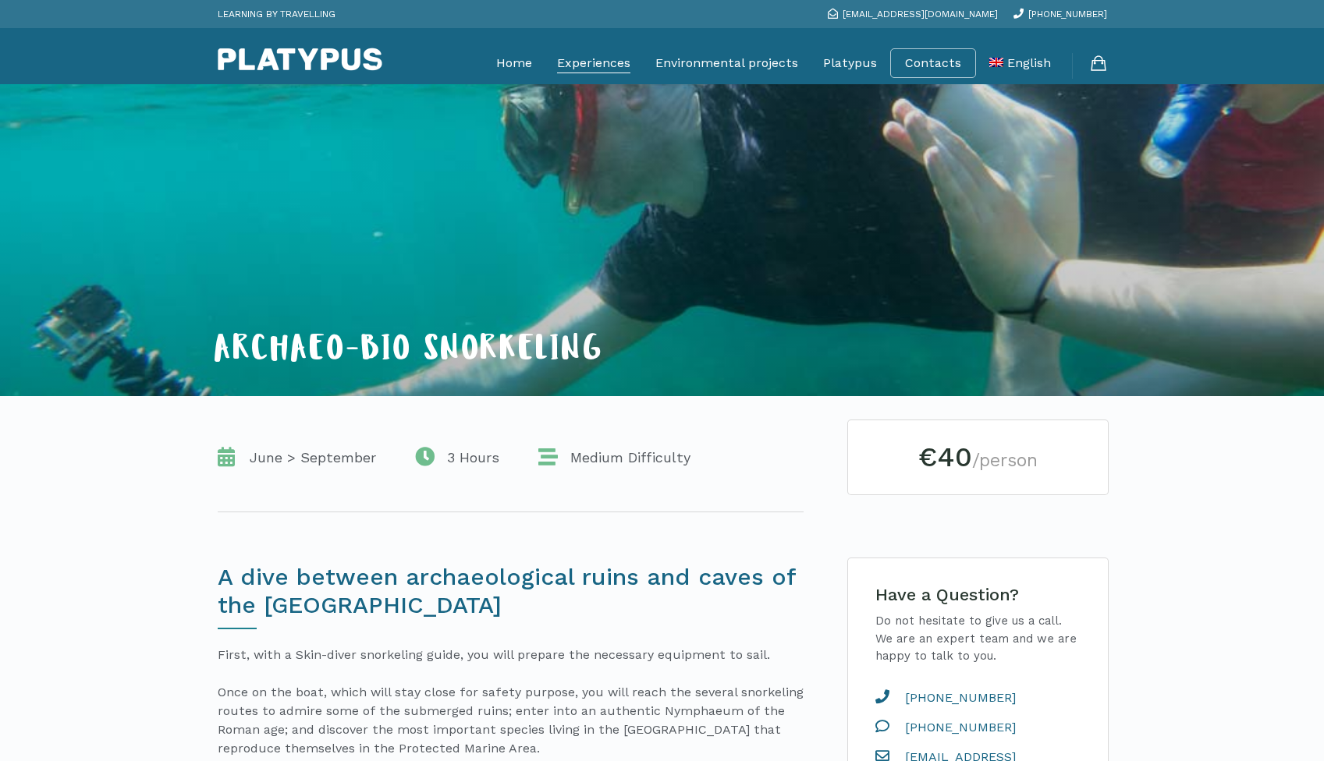
click at [593, 66] on link "Experiences" at bounding box center [593, 63] width 73 height 39
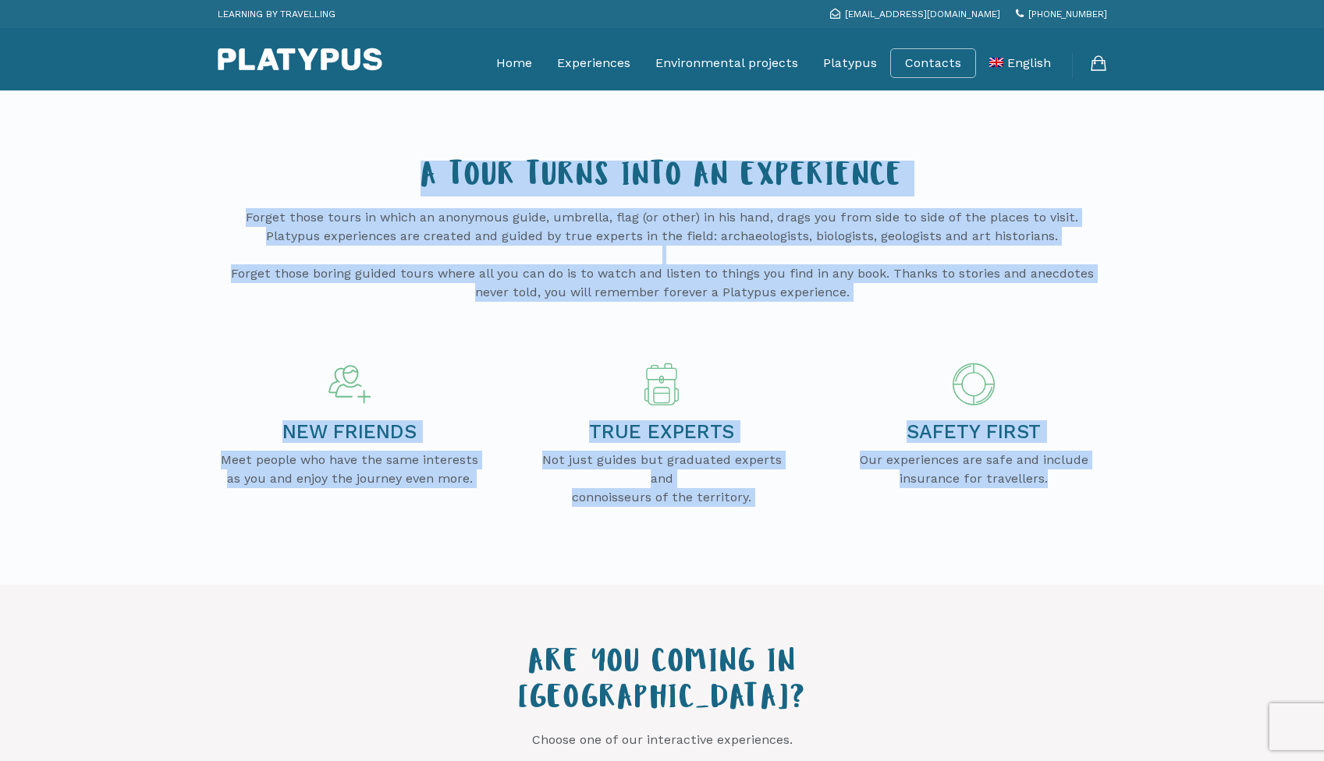
drag, startPoint x: 421, startPoint y: 178, endPoint x: 1102, endPoint y: 503, distance: 754.6
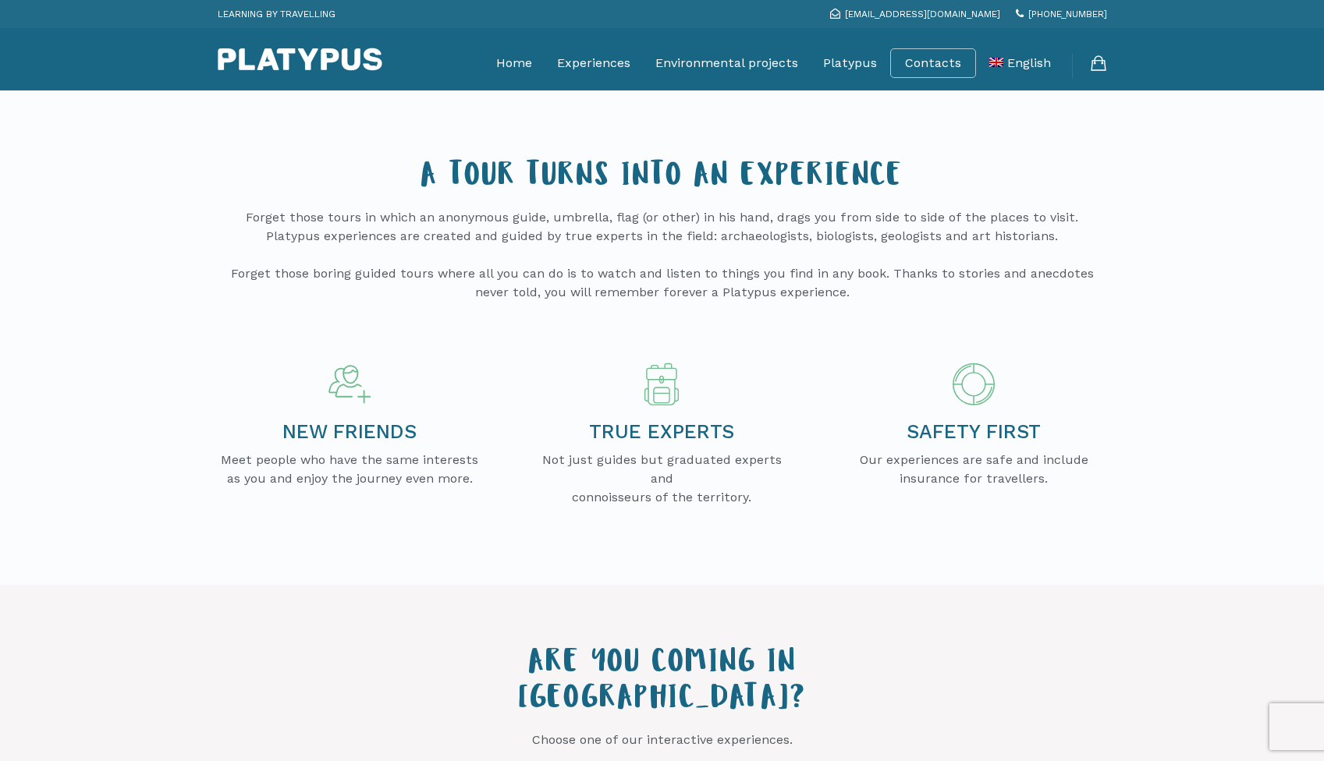
click at [529, 538] on div at bounding box center [662, 561] width 905 height 47
